Goal: Find specific page/section: Find specific page/section

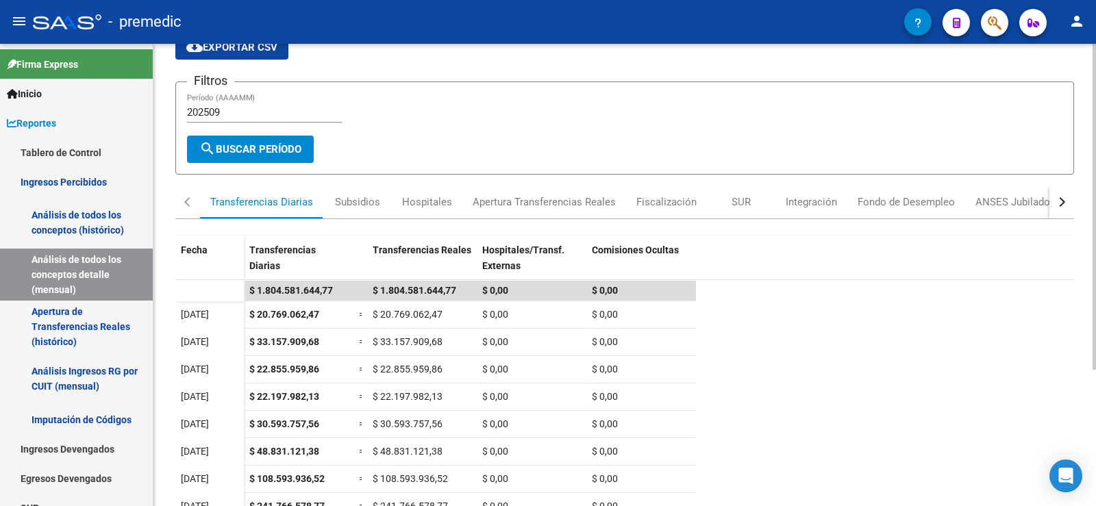
scroll to position [56, 0]
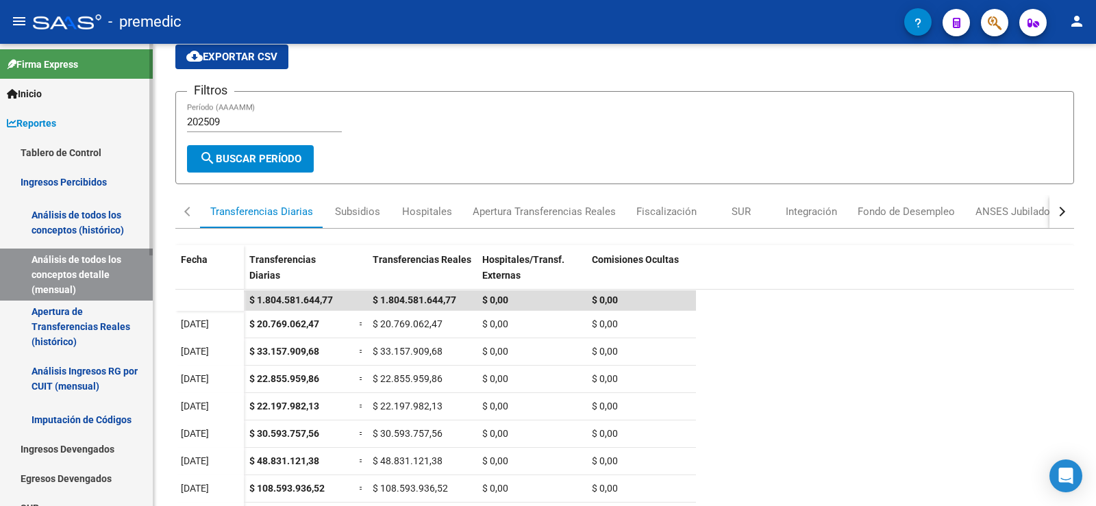
click at [75, 144] on link "Tablero de Control" at bounding box center [76, 152] width 153 height 29
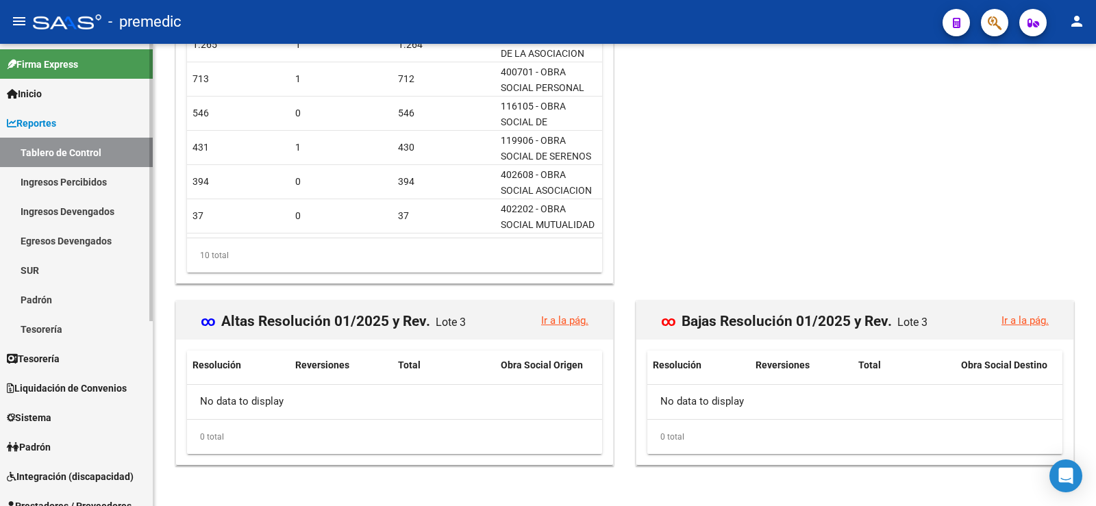
scroll to position [1811, 0]
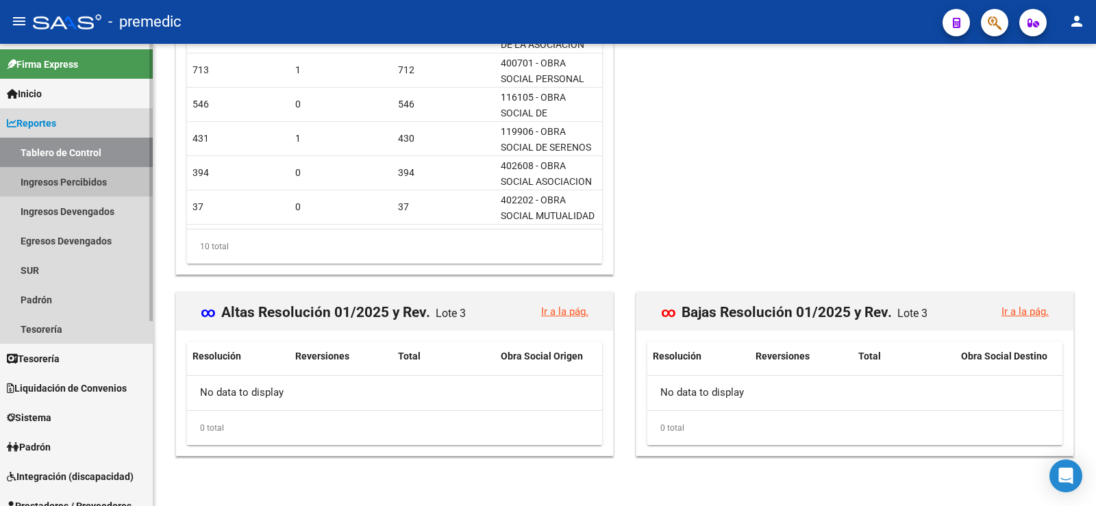
click at [92, 184] on link "Ingresos Percibidos" at bounding box center [76, 181] width 153 height 29
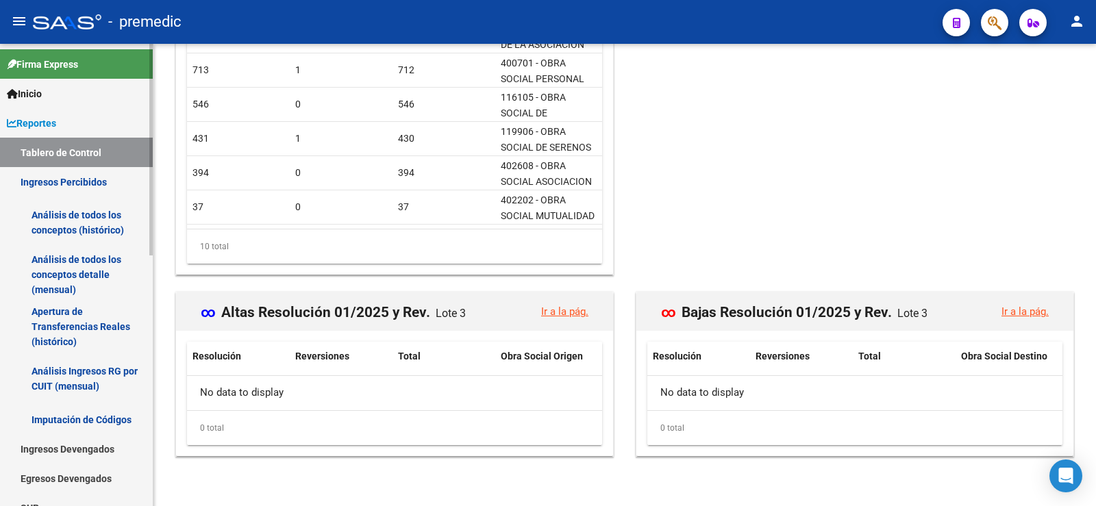
click at [113, 224] on link "Análisis de todos los conceptos (histórico)" at bounding box center [76, 223] width 153 height 52
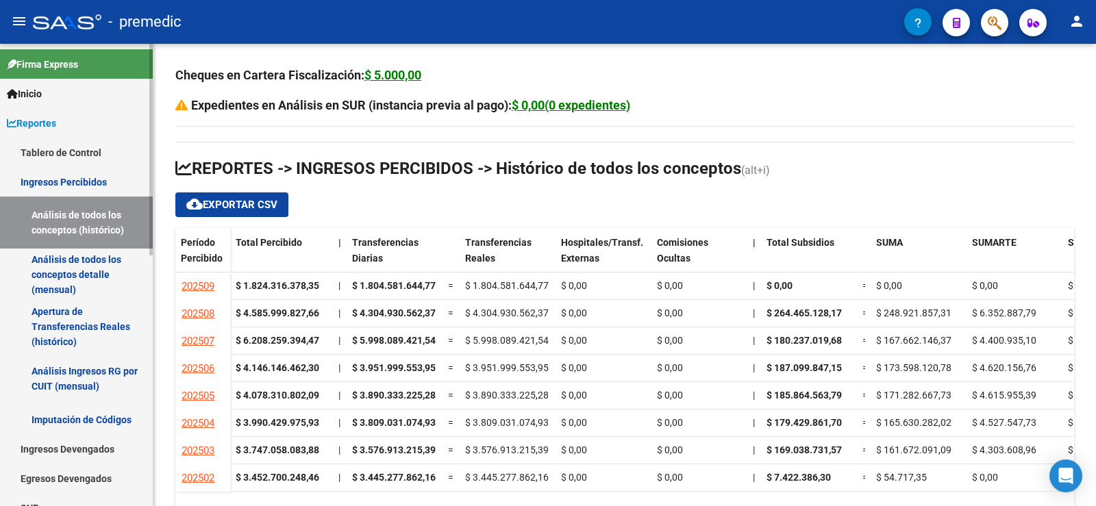
click at [101, 257] on link "Análisis de todos los conceptos detalle (mensual)" at bounding box center [76, 275] width 153 height 52
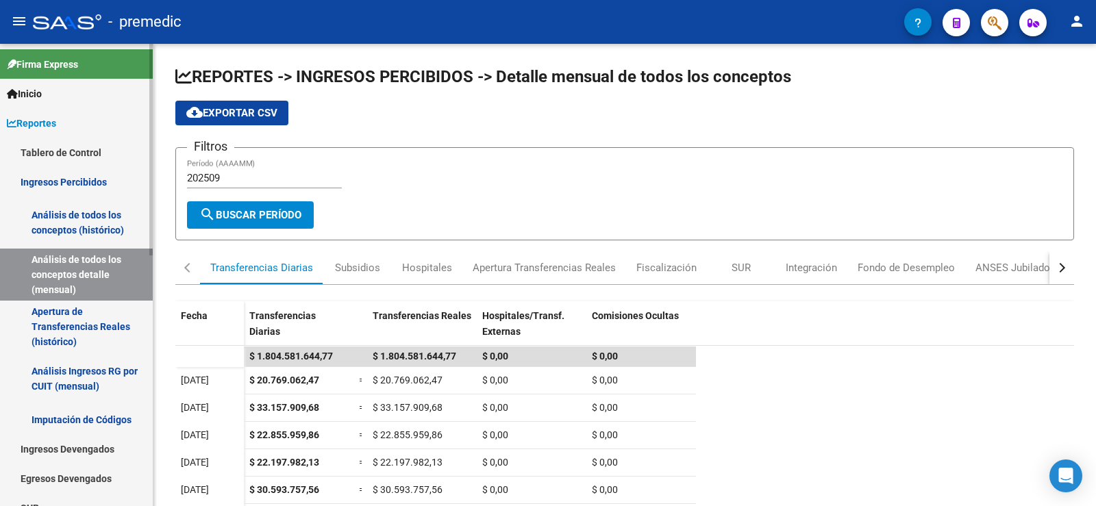
click at [96, 330] on link "Apertura de Transferencias Reales (histórico)" at bounding box center [76, 327] width 153 height 52
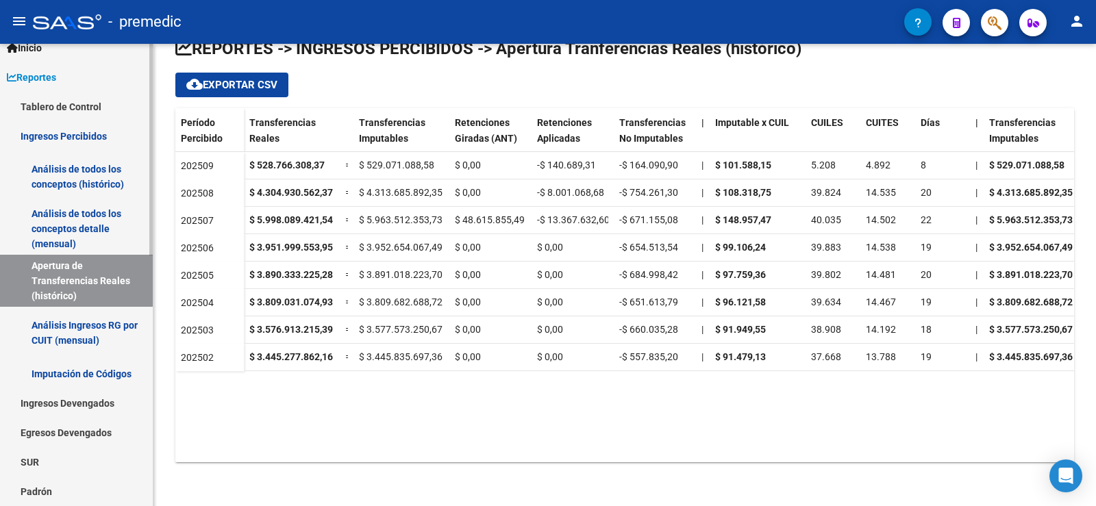
scroll to position [68, 0]
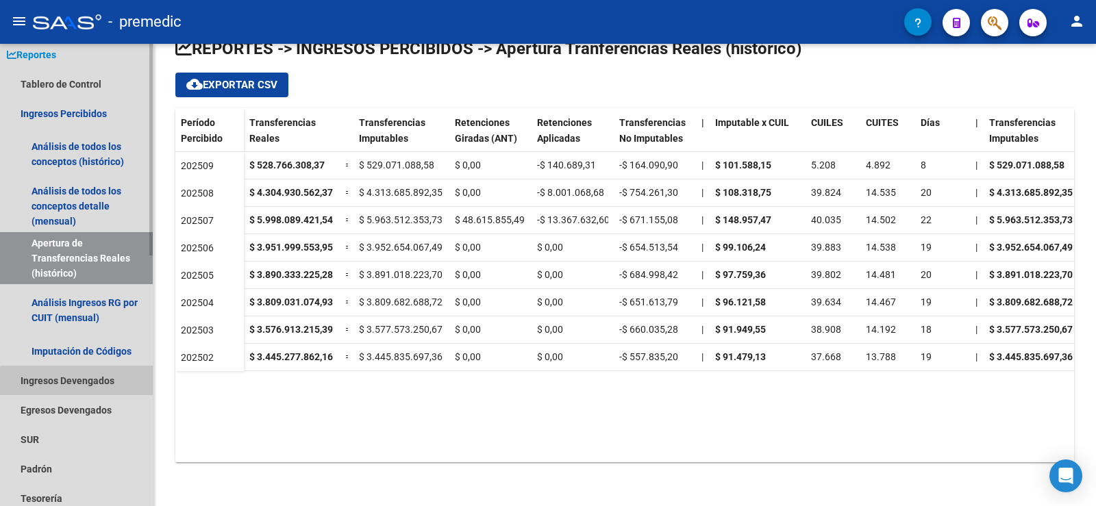
click at [114, 385] on link "Ingresos Devengados" at bounding box center [76, 380] width 153 height 29
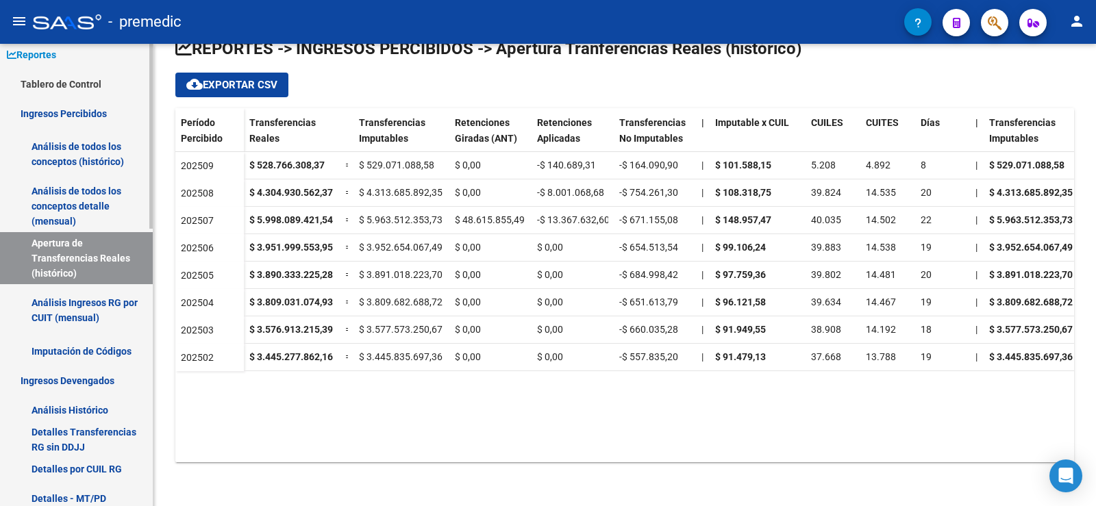
click at [35, 401] on link "Análisis Histórico" at bounding box center [76, 409] width 153 height 29
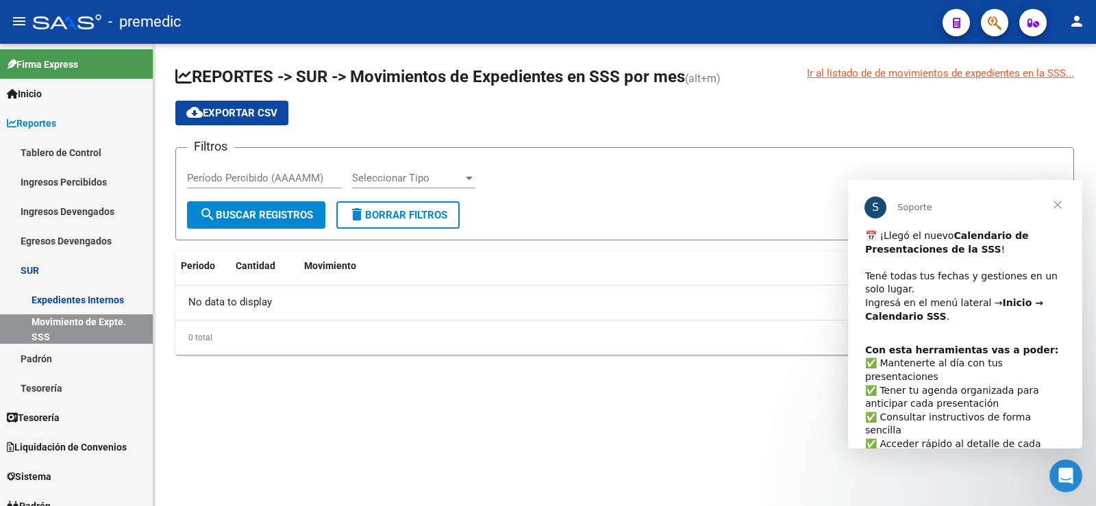
scroll to position [40, 0]
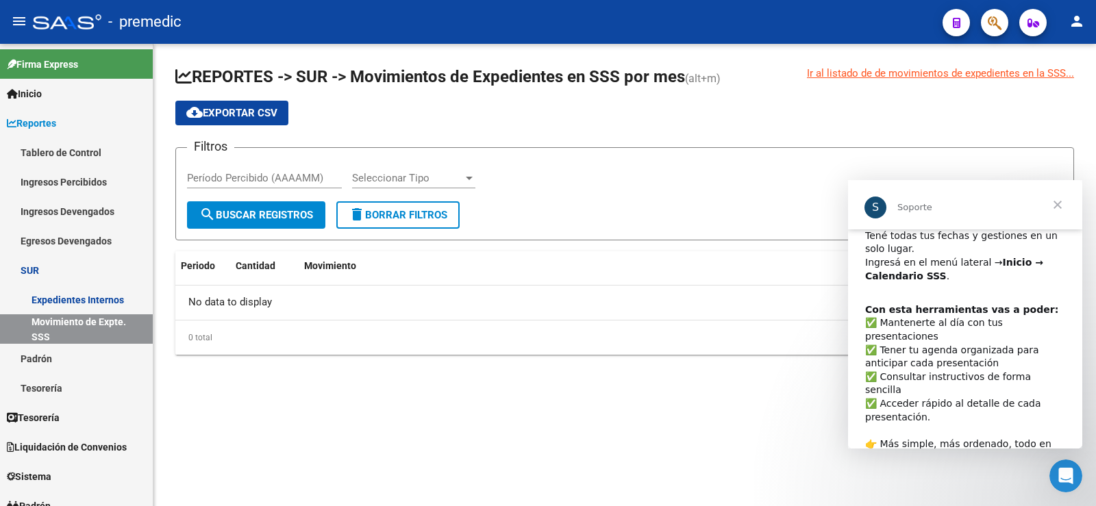
click at [914, 331] on div "Con esta herramientas vas a poder: ​✅ Mantenerte al día con tus presentaciones …" at bounding box center [965, 383] width 200 height 161
click at [909, 280] on b "Inicio → Calendario SSS" at bounding box center [954, 269] width 178 height 25
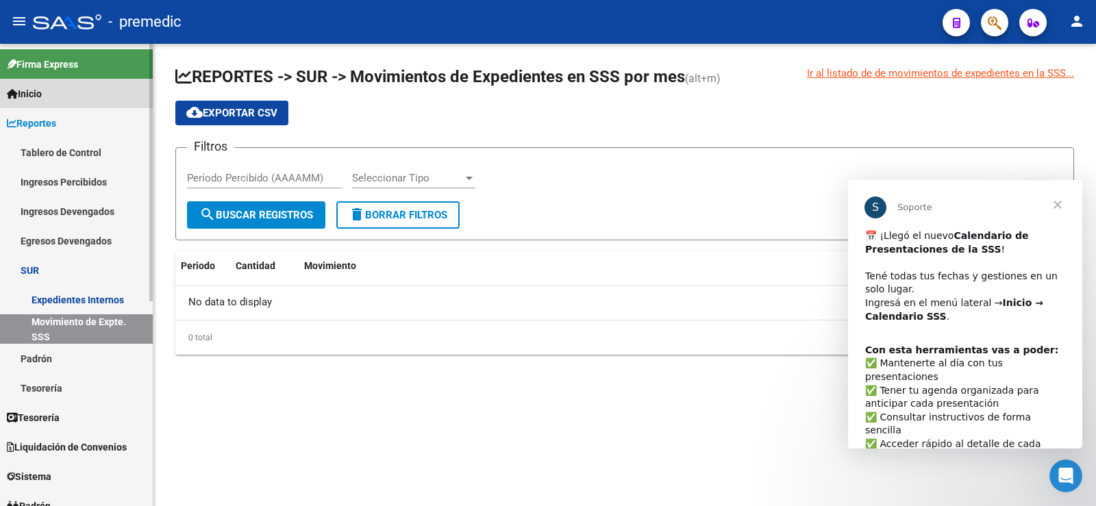
click at [36, 99] on span "Inicio" at bounding box center [24, 93] width 35 height 15
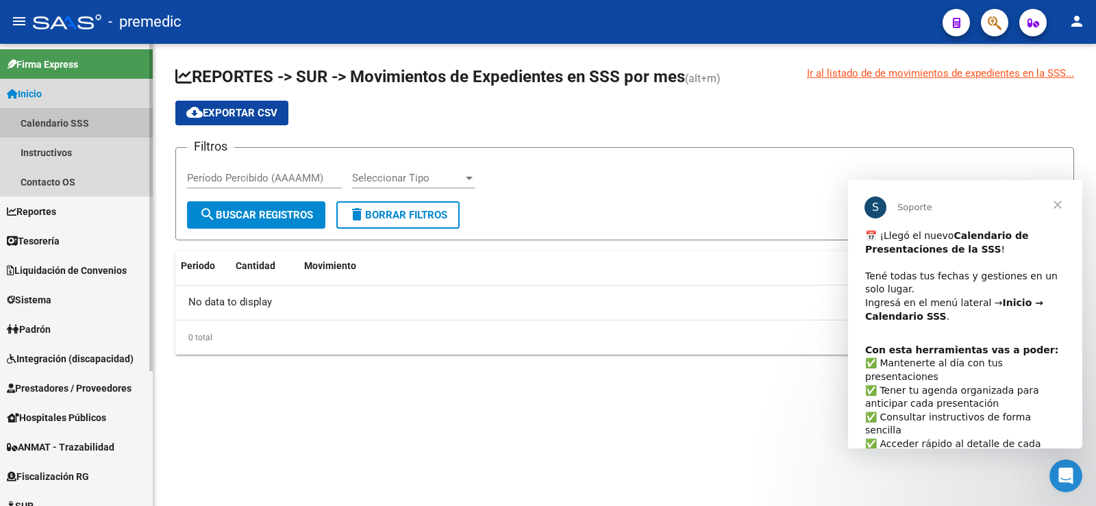
click at [41, 127] on link "Calendario SSS" at bounding box center [76, 122] width 153 height 29
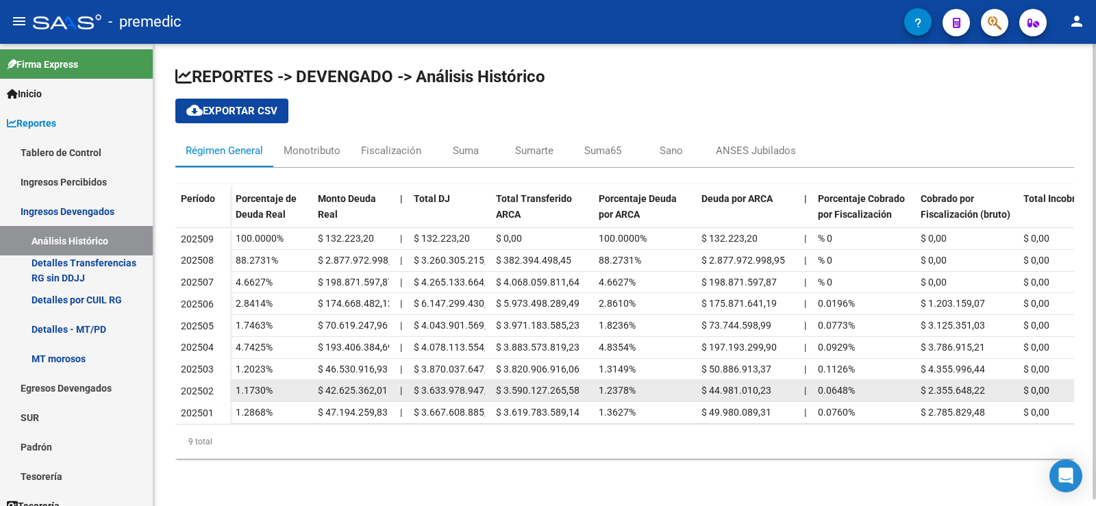
scroll to position [68, 0]
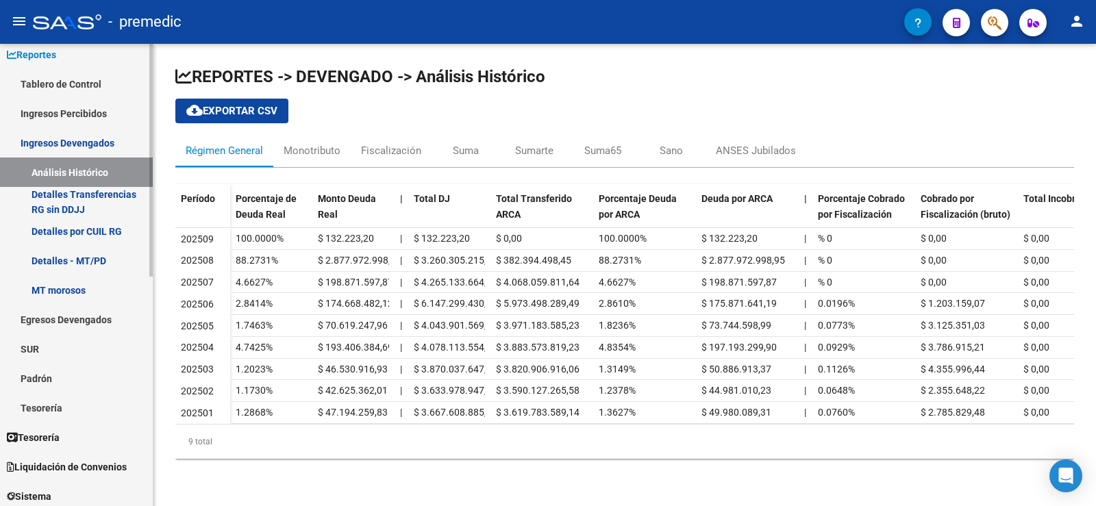
click at [68, 190] on link "Detalles Transferencias RG sin DDJJ" at bounding box center [76, 201] width 153 height 29
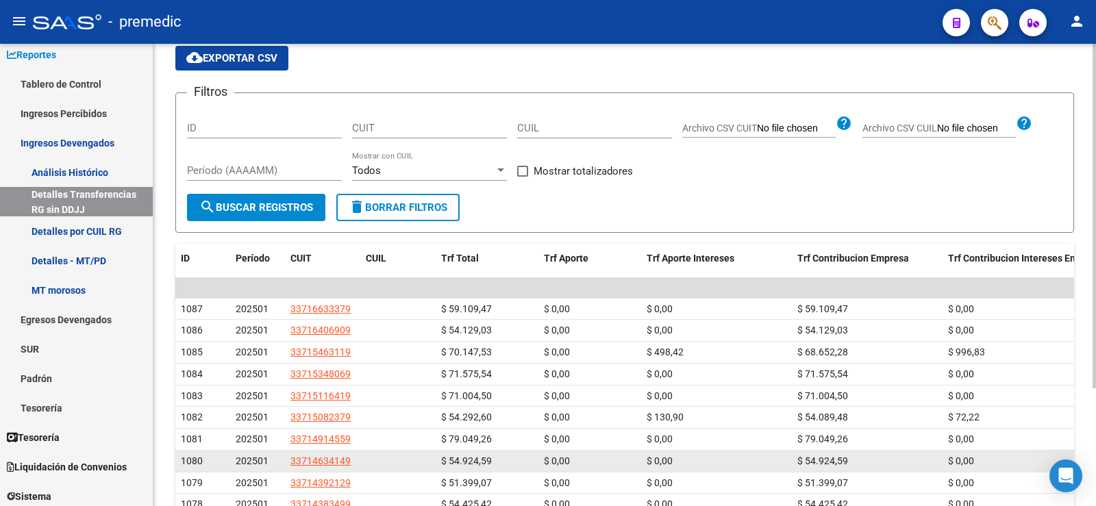
scroll to position [158, 0]
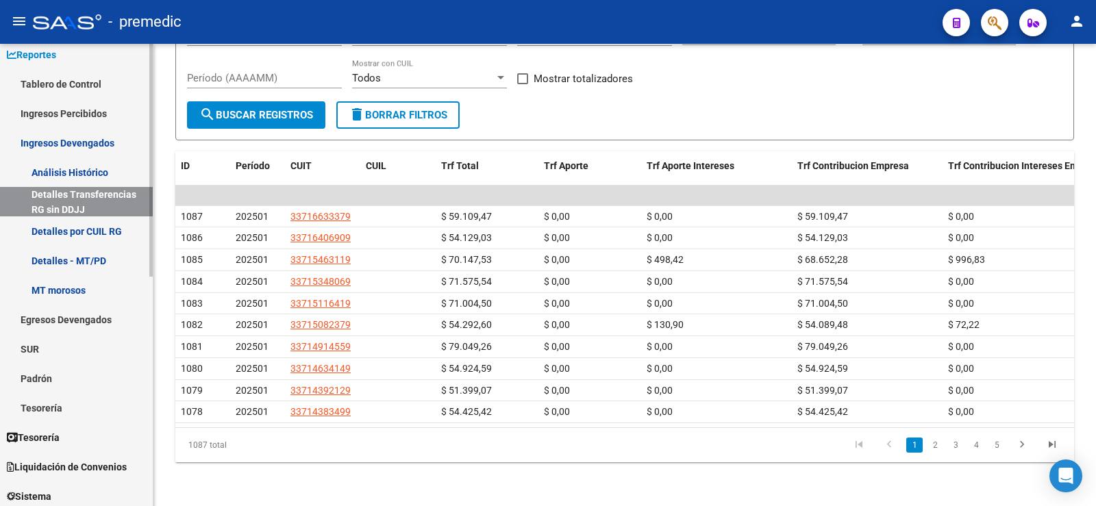
click at [103, 142] on link "Ingresos Devengados" at bounding box center [76, 142] width 153 height 29
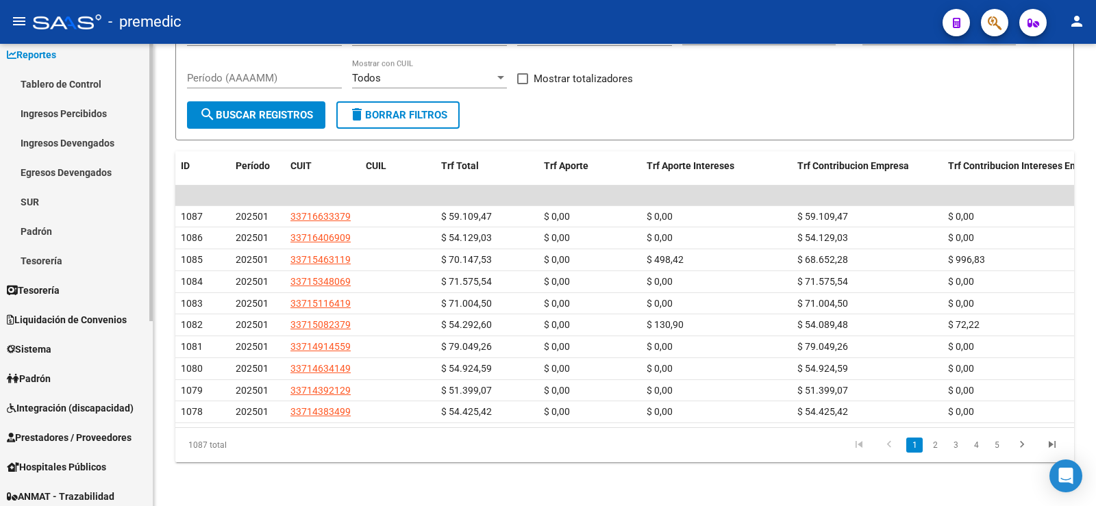
click at [99, 143] on link "Ingresos Devengados" at bounding box center [76, 142] width 153 height 29
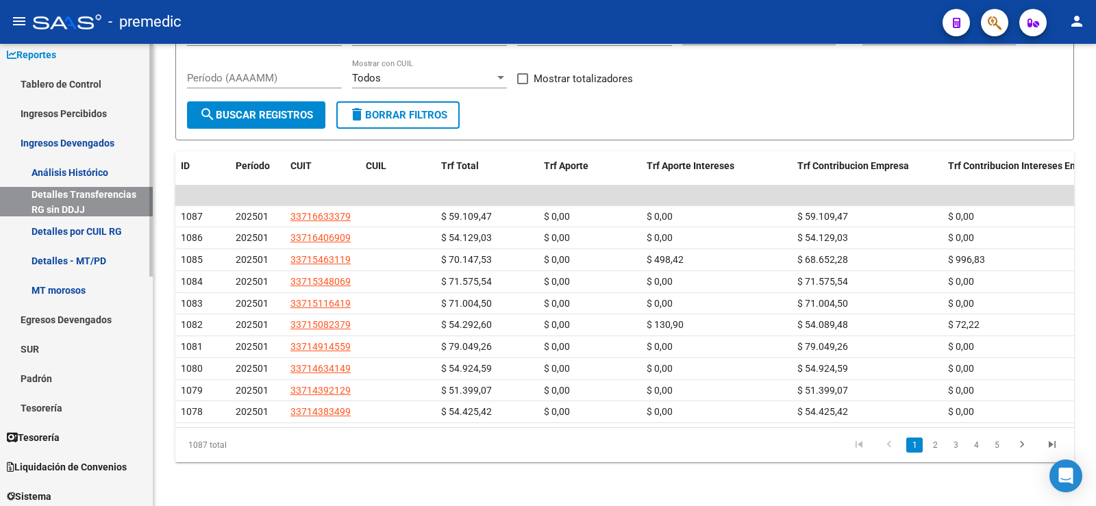
click at [110, 162] on link "Análisis Histórico" at bounding box center [76, 172] width 153 height 29
